Goal: Find specific page/section: Find specific page/section

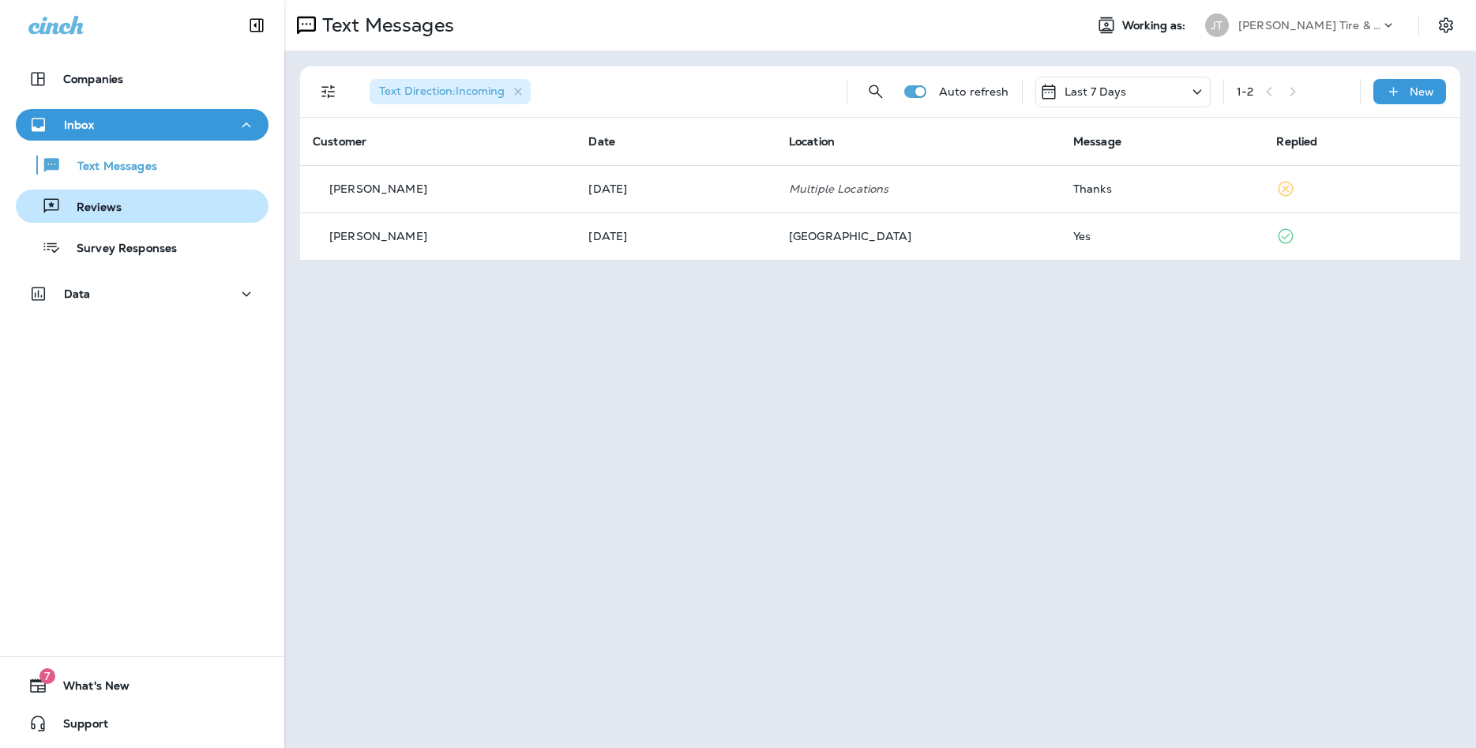
click at [103, 212] on p "Reviews" at bounding box center [91, 208] width 61 height 15
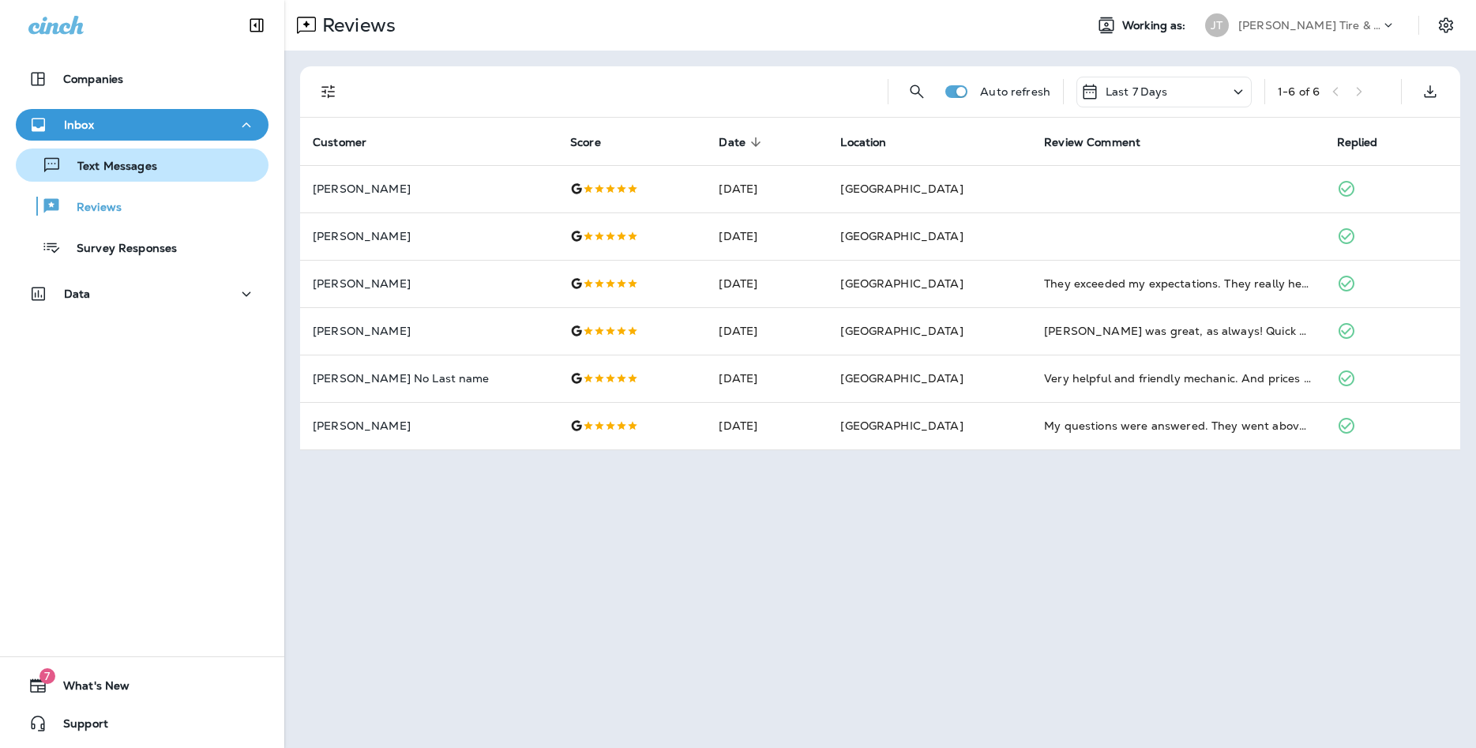
click at [124, 166] on p "Text Messages" at bounding box center [110, 167] width 96 height 15
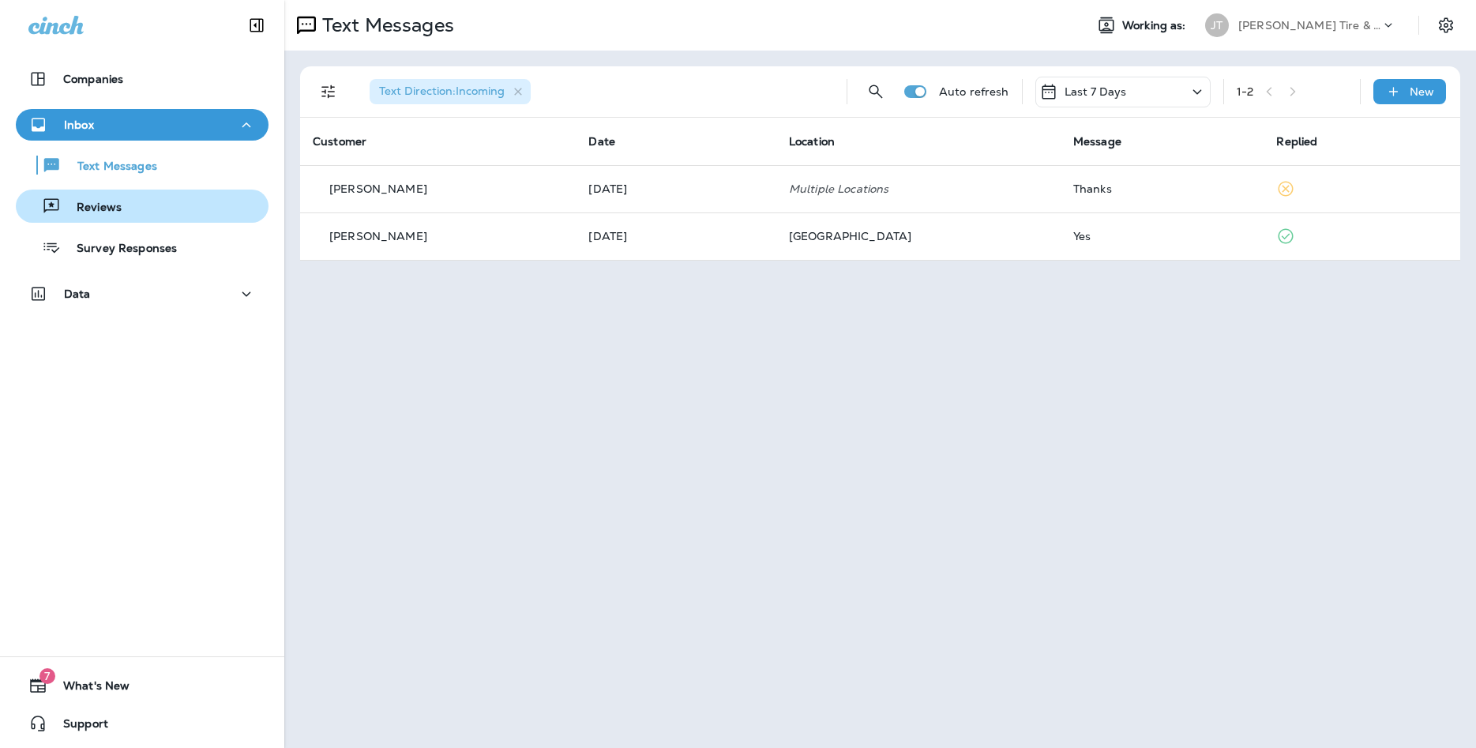
click at [137, 210] on div "Reviews" at bounding box center [142, 206] width 240 height 24
